Goal: Information Seeking & Learning: Learn about a topic

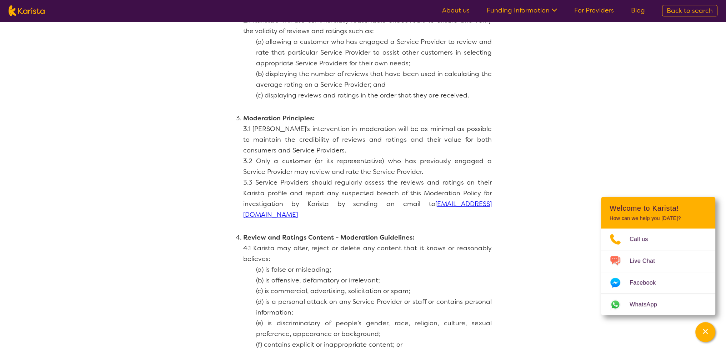
scroll to position [250, 0]
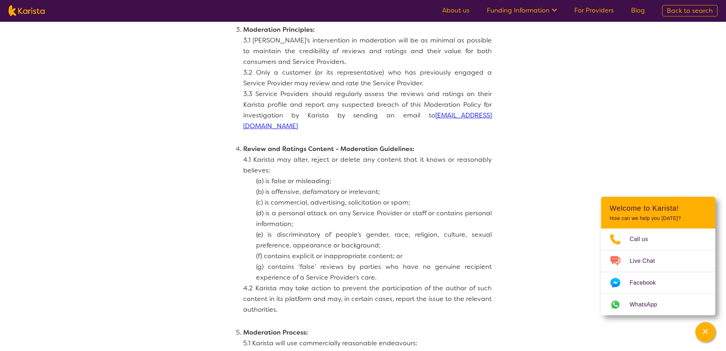
click at [435, 118] on p "3.3 Service Providers should regularly assess the reviews and ratings on their …" at bounding box center [367, 110] width 249 height 43
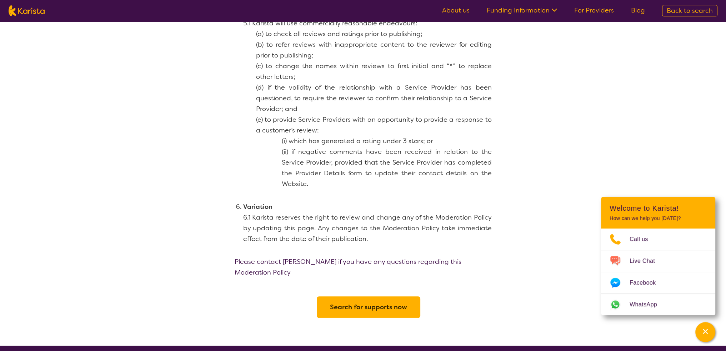
scroll to position [717, 0]
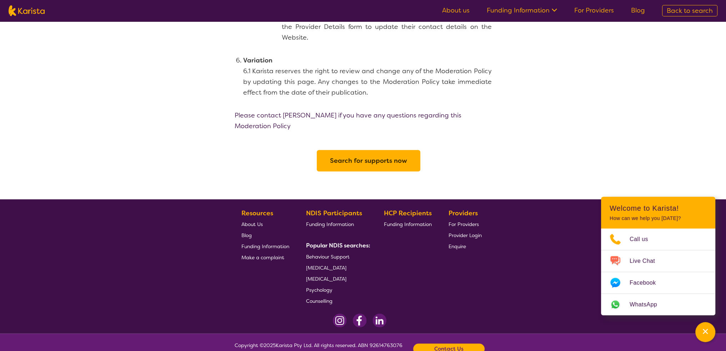
click at [273, 351] on span "Terms and Conditions" at bounding box center [260, 356] width 51 height 6
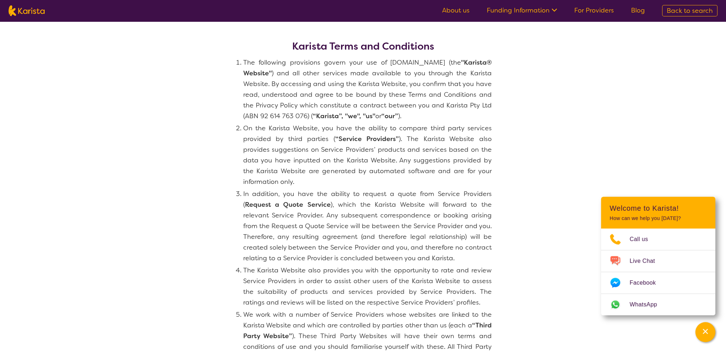
click at [466, 14] on link "About us" at bounding box center [456, 10] width 28 height 9
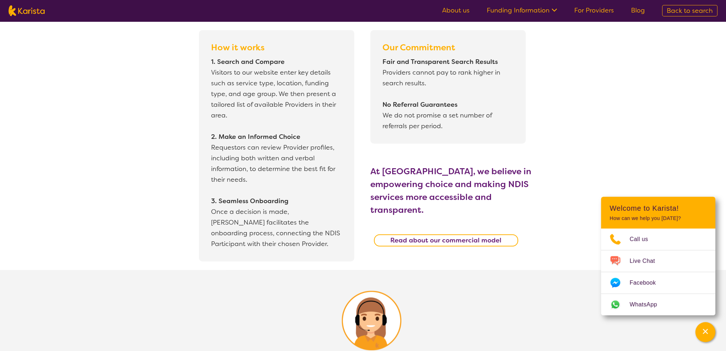
scroll to position [679, 0]
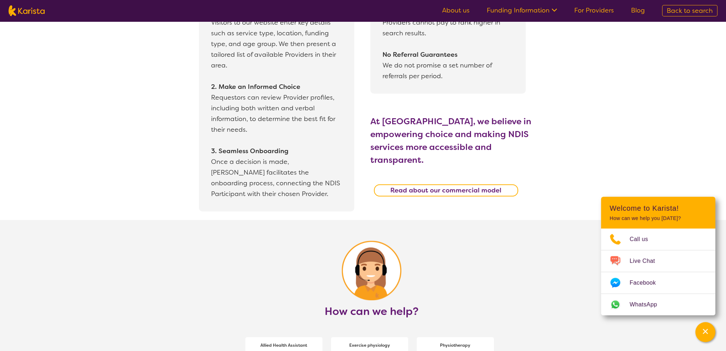
click at [468, 186] on b "Read about our commercial model" at bounding box center [445, 190] width 111 height 9
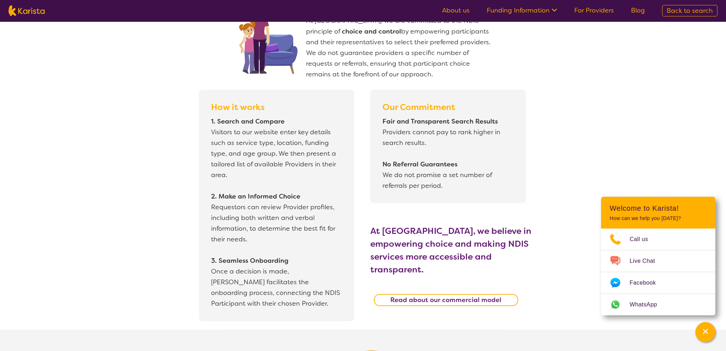
scroll to position [581, 0]
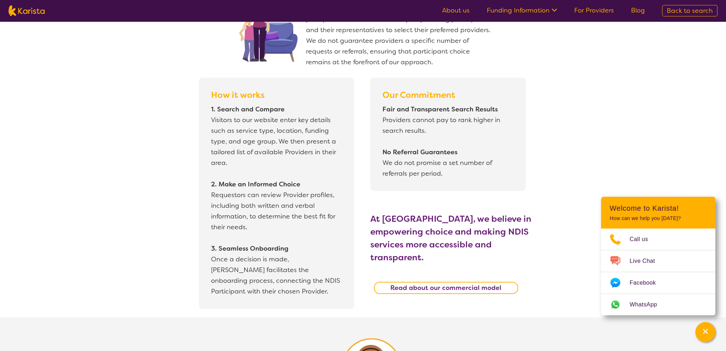
click at [486, 284] on b "Read about our commercial model" at bounding box center [445, 288] width 111 height 9
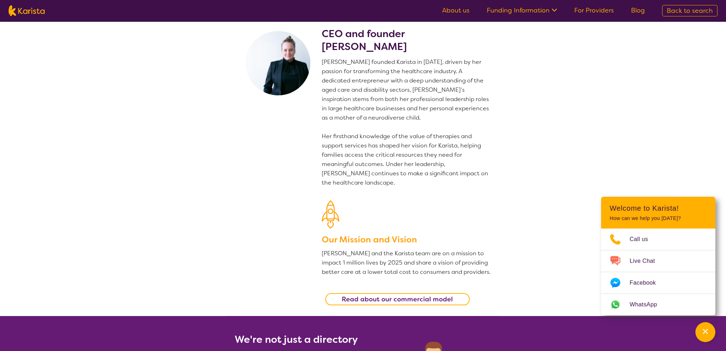
scroll to position [0, 0]
